Goal: Navigation & Orientation: Find specific page/section

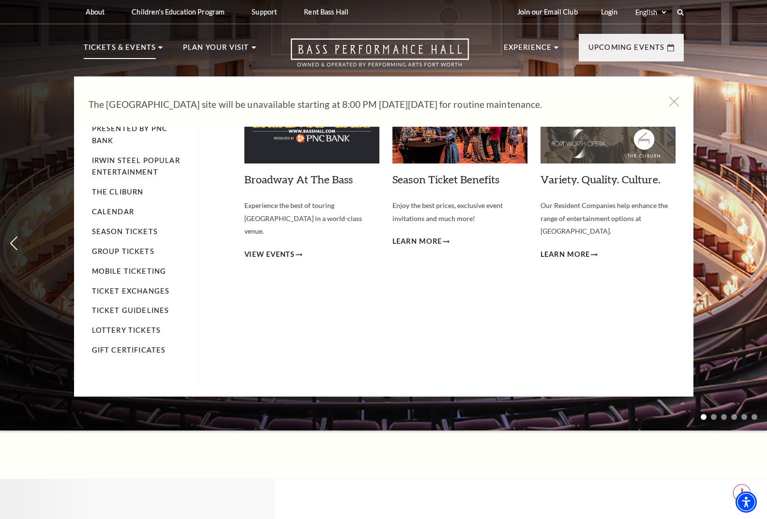
click at [135, 47] on p "Tickets & Events" at bounding box center [120, 50] width 73 height 17
click at [155, 49] on li "Tickets & Events Now On Sale Broadway At The Bass presented by PNC Bank [PERSON…" at bounding box center [123, 59] width 79 height 35
click at [159, 46] on li "Tickets & Events Now On Sale Broadway At The Bass presented by PNC Bank [PERSON…" at bounding box center [123, 59] width 79 height 35
click at [143, 45] on p "Tickets & Events" at bounding box center [120, 50] width 73 height 17
click at [140, 45] on p "Tickets & Events" at bounding box center [120, 50] width 73 height 17
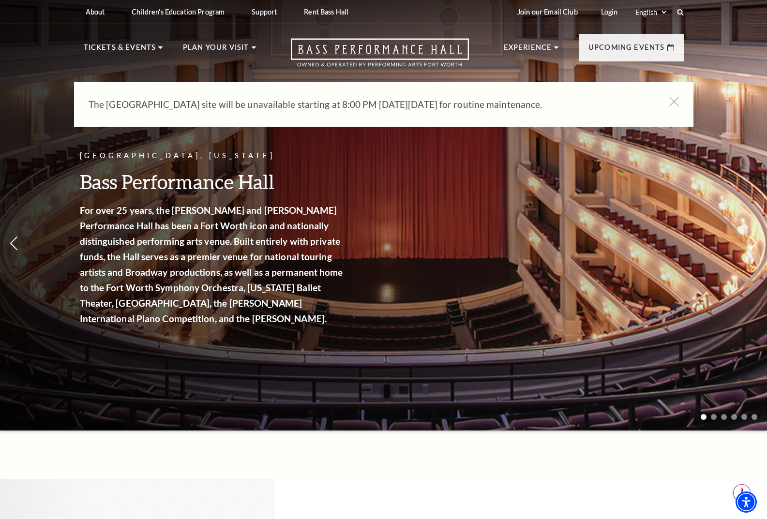
drag, startPoint x: 118, startPoint y: 109, endPoint x: 372, endPoint y: 159, distance: 259.1
click at [372, 159] on div "[GEOGRAPHIC_DATA], [US_STATE] Bass Performance Hall For over 25 years, the [PER…" at bounding box center [383, 212] width 767 height 436
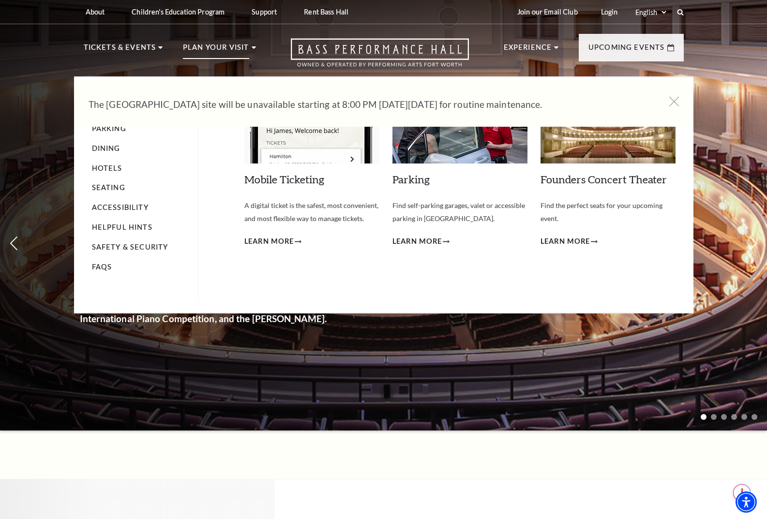
click at [241, 48] on p "Plan Your Visit" at bounding box center [216, 50] width 66 height 17
click at [254, 48] on use at bounding box center [254, 47] width 4 height 2
click at [251, 44] on li "Plan Your Visit Location & Directions Parking Dining Hotels Seating Accessibili…" at bounding box center [219, 59] width 73 height 35
click at [250, 43] on li "Plan Your Visit Location & Directions Parking Dining Hotels Seating Accessibili…" at bounding box center [219, 59] width 73 height 35
drag, startPoint x: 237, startPoint y: 59, endPoint x: 232, endPoint y: 50, distance: 10.6
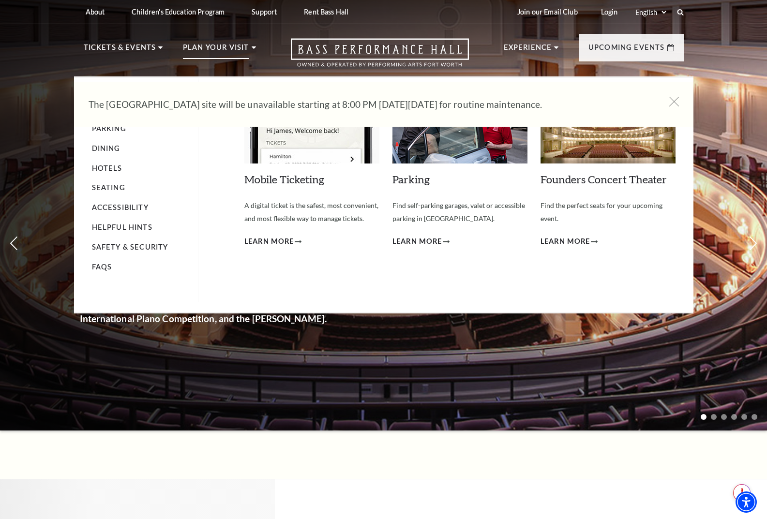
click at [232, 50] on p "Plan Your Visit" at bounding box center [216, 50] width 66 height 17
